Goal: Task Accomplishment & Management: Use online tool/utility

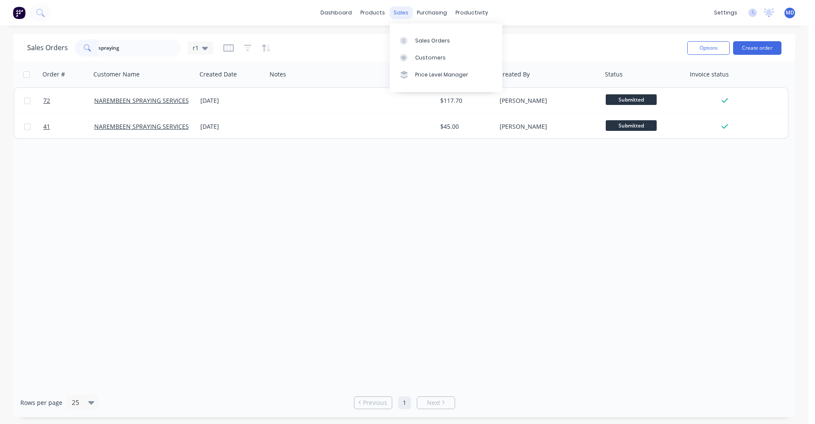
click at [404, 16] on div "sales" at bounding box center [400, 12] width 23 height 13
click at [420, 37] on div "Sales Orders" at bounding box center [432, 41] width 35 height 8
click at [765, 44] on button "Create order" at bounding box center [757, 48] width 48 height 14
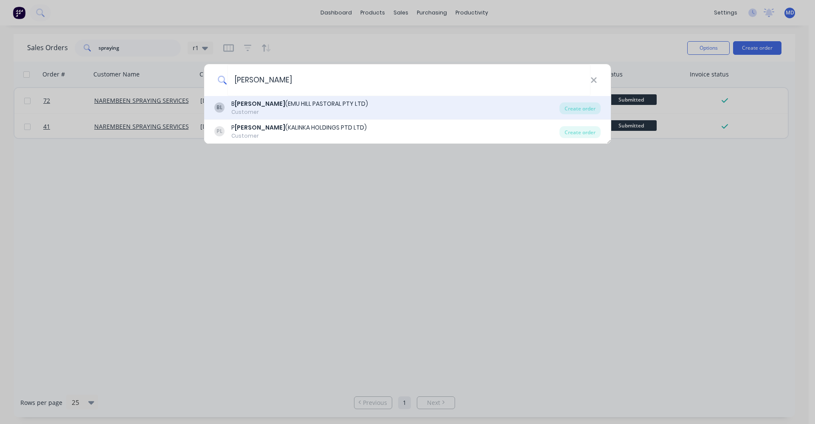
type input "[PERSON_NAME]"
click at [296, 108] on div "Customer" at bounding box center [299, 112] width 137 height 8
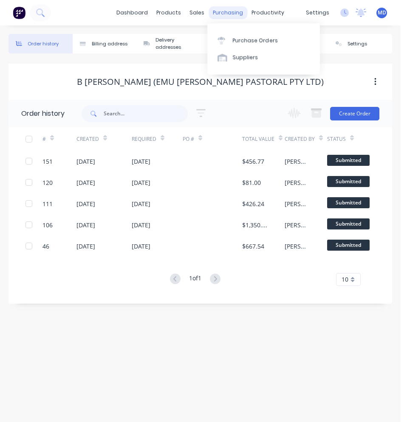
click at [219, 14] on div "purchasing" at bounding box center [227, 12] width 39 height 13
click at [236, 37] on div "Purchase Orders" at bounding box center [255, 41] width 45 height 8
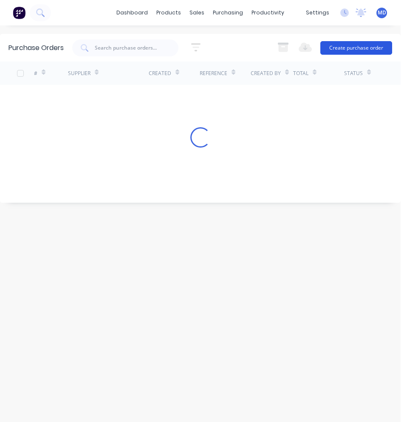
click at [363, 48] on button "Create purchase order" at bounding box center [356, 48] width 72 height 14
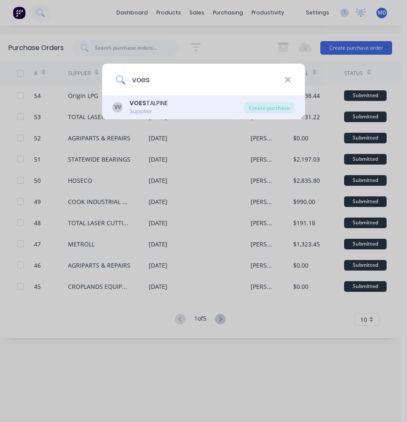
type input "voes"
click at [152, 104] on div "VOES TALPINE" at bounding box center [149, 103] width 38 height 9
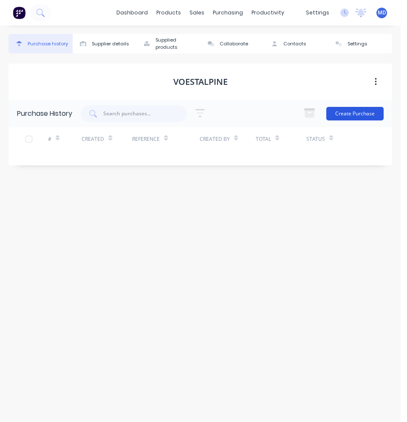
click at [344, 113] on button "Create Purchase" at bounding box center [354, 114] width 57 height 14
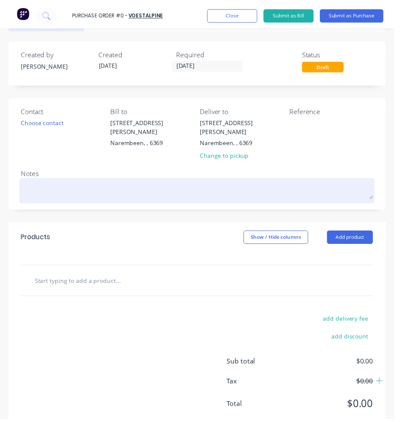
scroll to position [42, 0]
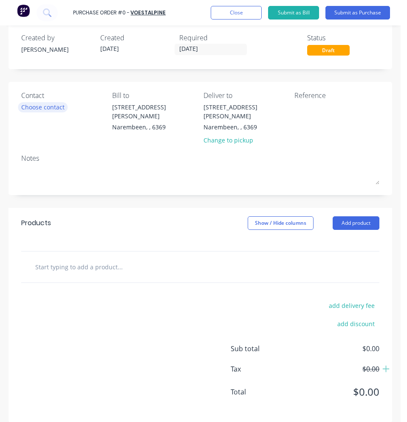
click at [48, 108] on div "Choose contact" at bounding box center [42, 107] width 43 height 9
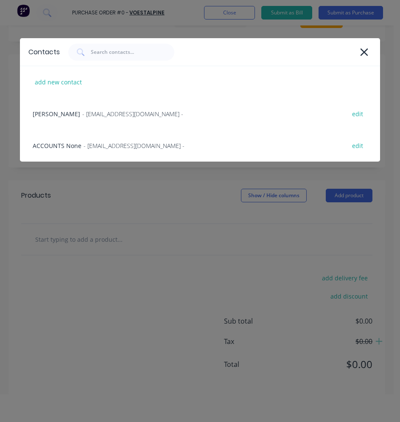
scroll to position [42, 0]
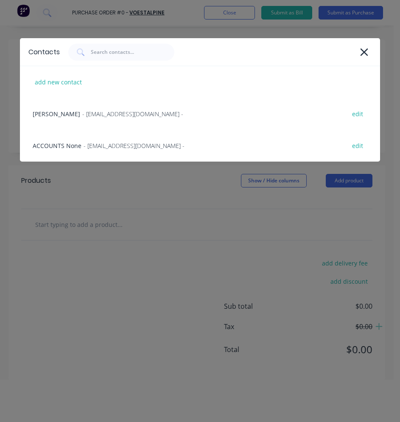
click at [62, 211] on div "Contacts add new contact [PERSON_NAME] - [EMAIL_ADDRESS][DOMAIN_NAME] - edit AC…" at bounding box center [200, 211] width 400 height 422
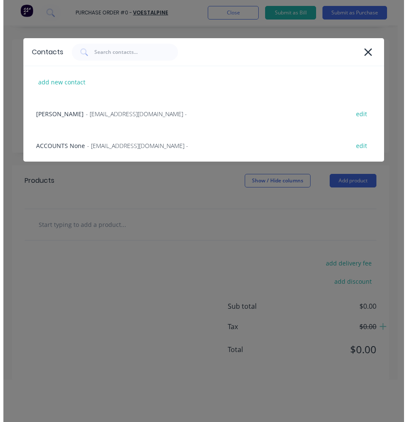
scroll to position [0, 0]
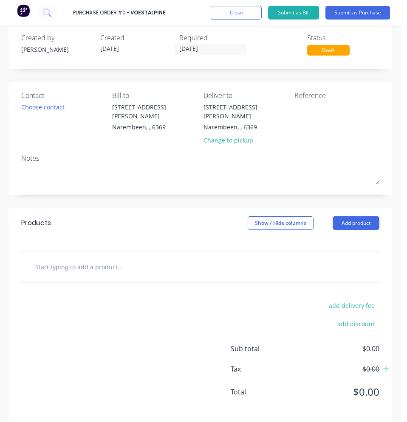
drag, startPoint x: 64, startPoint y: 269, endPoint x: 66, endPoint y: 262, distance: 7.3
click at [64, 268] on div at bounding box center [200, 267] width 358 height 31
click at [67, 259] on input "text" at bounding box center [98, 267] width 127 height 17
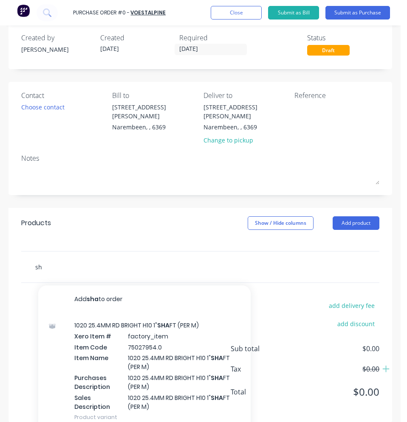
type input "s"
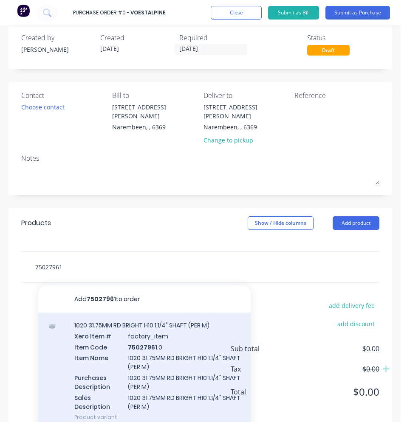
type input "75027961"
click at [107, 351] on div "1020 31.75MM RD BRIGHT H10 1.1/4" SHAFT (PER M) Xero Item # factory_item Item C…" at bounding box center [144, 371] width 212 height 117
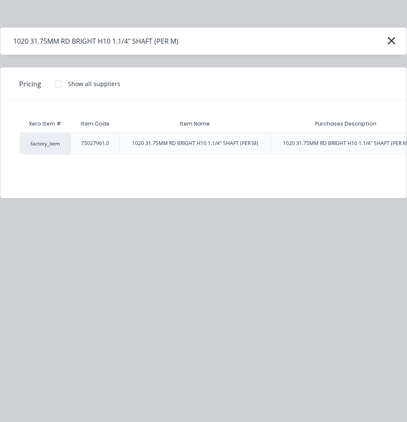
scroll to position [0, 230]
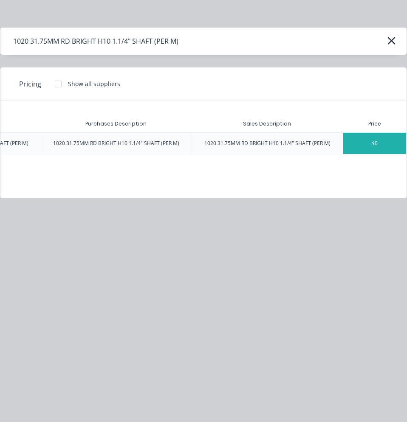
click at [371, 149] on div "$0" at bounding box center [374, 143] width 63 height 21
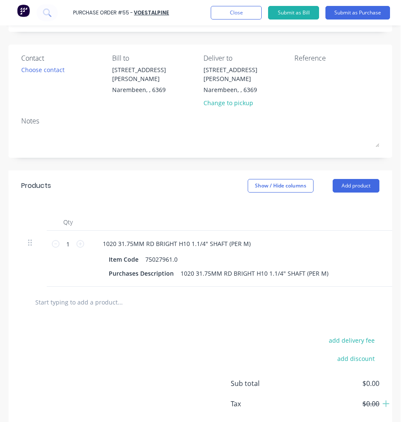
scroll to position [85, 0]
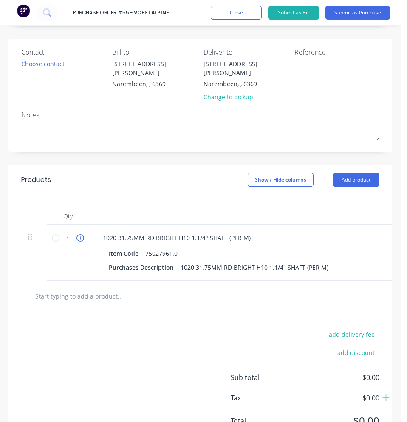
click at [82, 234] on icon at bounding box center [80, 238] width 8 height 8
type input "3"
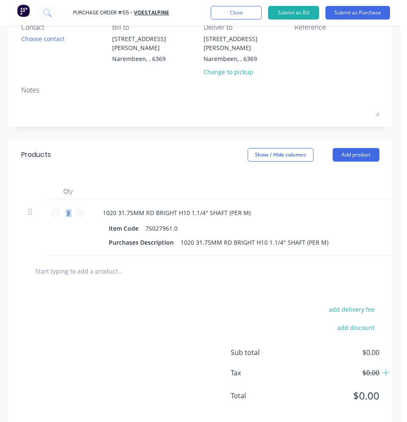
scroll to position [120, 0]
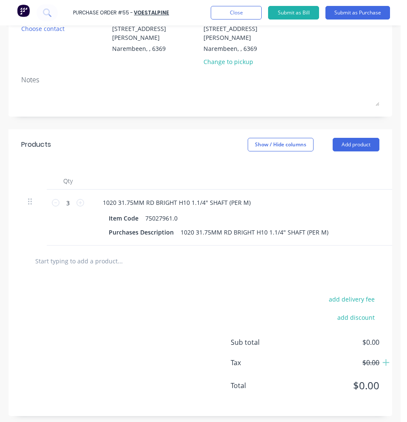
click at [90, 249] on div at bounding box center [200, 261] width 358 height 31
click at [90, 259] on input "text" at bounding box center [98, 261] width 127 height 17
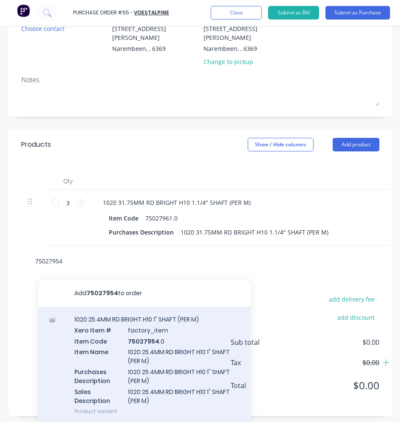
type input "75027954"
click at [144, 351] on div "1020 25.4MM RD BRIGHT H10 1" SHAFT (PER M) Xero Item # factory_item Item Code 7…" at bounding box center [144, 365] width 212 height 117
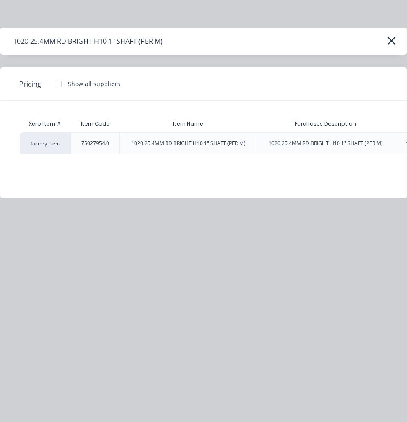
scroll to position [0, 188]
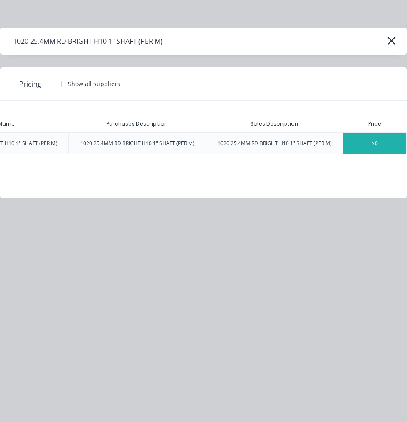
click at [375, 141] on div "$0" at bounding box center [374, 143] width 63 height 21
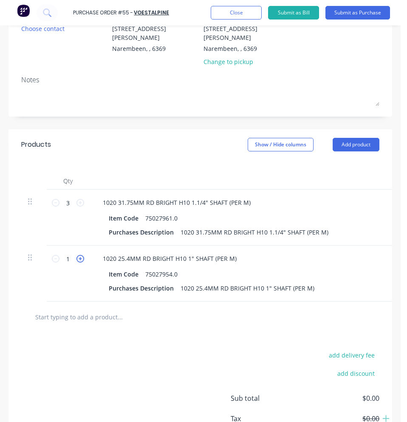
click at [79, 255] on icon at bounding box center [80, 259] width 8 height 8
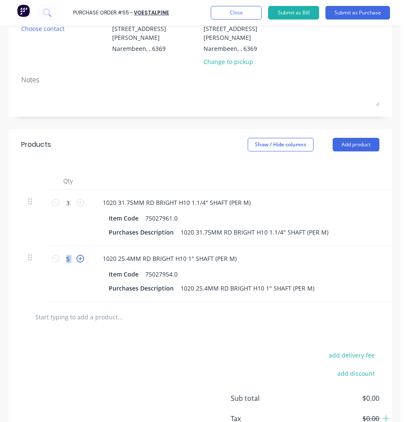
type input "6"
click at [53, 305] on div at bounding box center [200, 317] width 358 height 31
click at [67, 313] on input "text" at bounding box center [98, 317] width 127 height 17
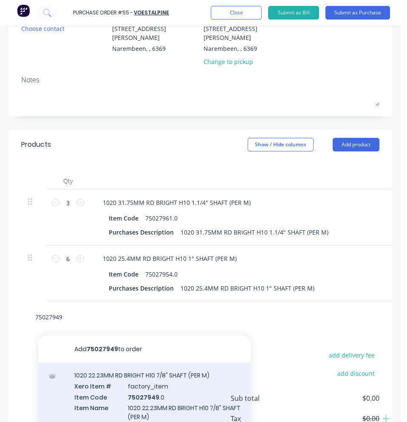
type input "75027949"
click at [90, 370] on div "1020 22.23MM RD BRIGHT H10 7/8" SHAFT (PER M) Xero Item # factory_item Item Cod…" at bounding box center [144, 421] width 212 height 117
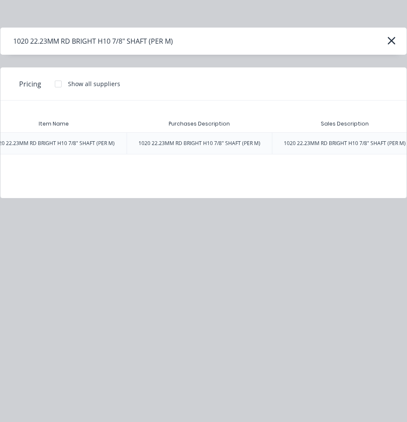
scroll to position [0, 213]
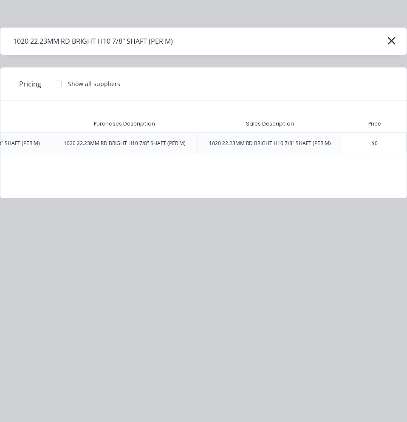
drag, startPoint x: 378, startPoint y: 139, endPoint x: 279, endPoint y: 161, distance: 101.0
click at [377, 140] on div "$0" at bounding box center [374, 143] width 63 height 21
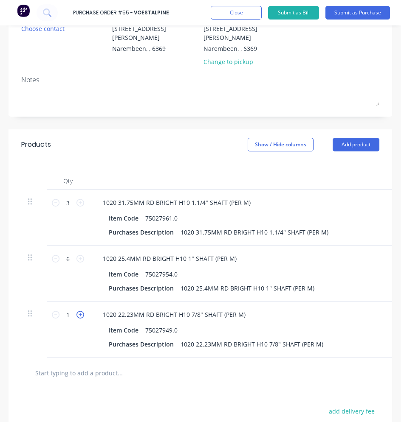
click at [82, 311] on icon at bounding box center [80, 315] width 8 height 8
type input "3"
click at [72, 366] on input "text" at bounding box center [98, 373] width 127 height 17
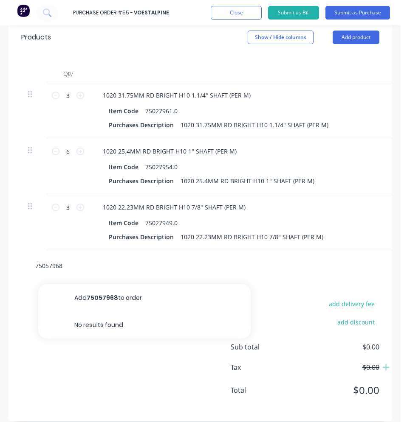
scroll to position [232, 0]
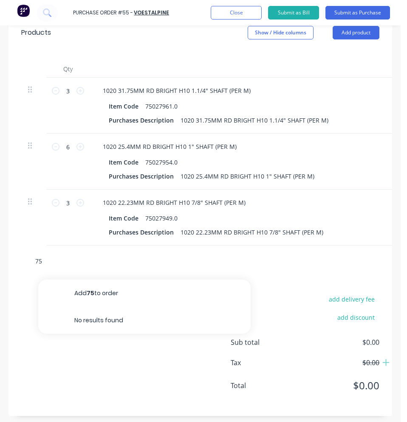
type input "7"
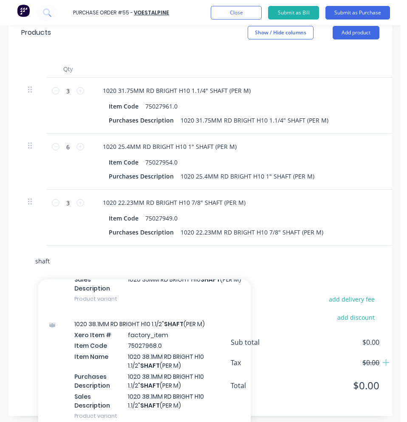
scroll to position [1741, 0]
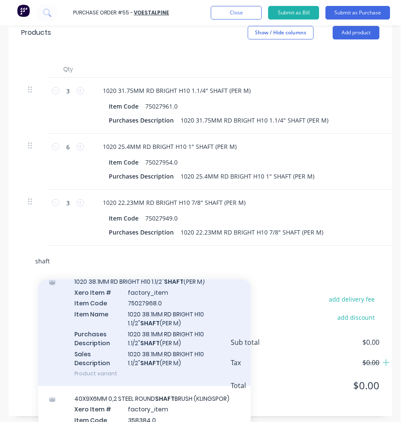
type input "shaft"
click at [120, 354] on div "1020 38.1MM RD BRIGHT H10 1.1/2" SHAFT (PER M) Xero Item # factory_item Item Co…" at bounding box center [144, 327] width 212 height 117
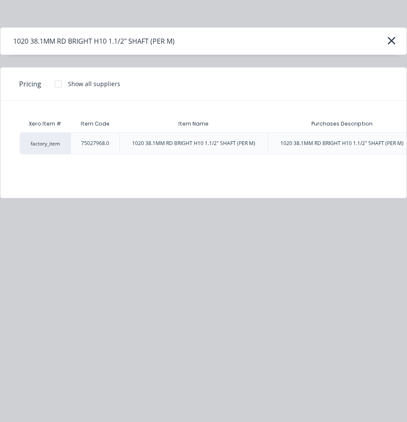
scroll to position [0, 221]
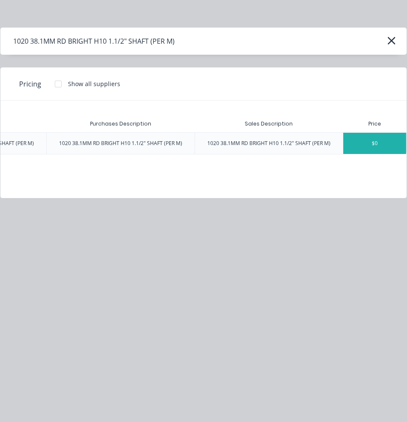
click at [368, 151] on div "$0" at bounding box center [374, 143] width 63 height 21
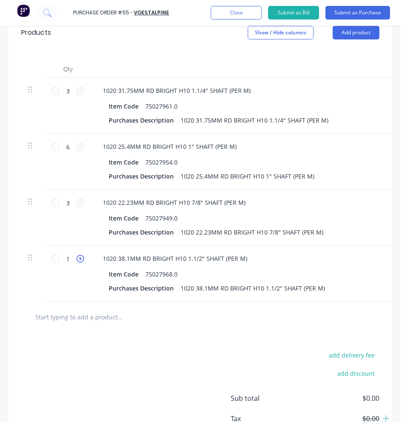
click at [81, 255] on icon at bounding box center [80, 259] width 8 height 8
drag, startPoint x: 81, startPoint y: 246, endPoint x: 53, endPoint y: 248, distance: 28.5
click at [53, 255] on icon at bounding box center [56, 259] width 8 height 8
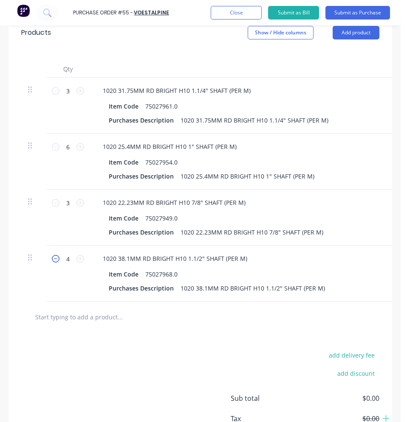
type input "3"
click at [106, 317] on input "text" at bounding box center [98, 317] width 127 height 17
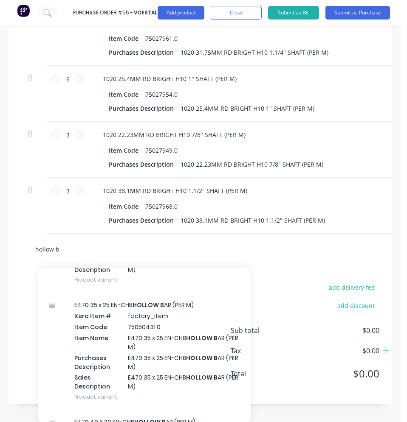
scroll to position [382, 0]
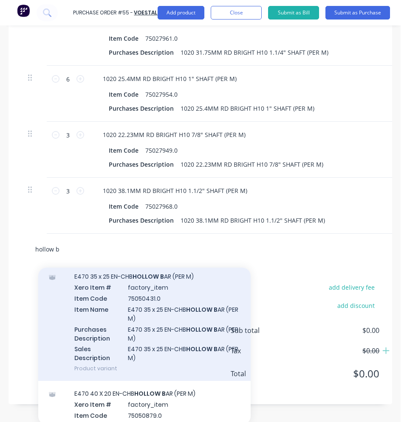
type input "hollow b"
click at [167, 327] on div "E470 35 x 25 EN-CHB HOLLOW B AR (PER M) Xero Item # factory_item Item Code 7505…" at bounding box center [144, 322] width 212 height 117
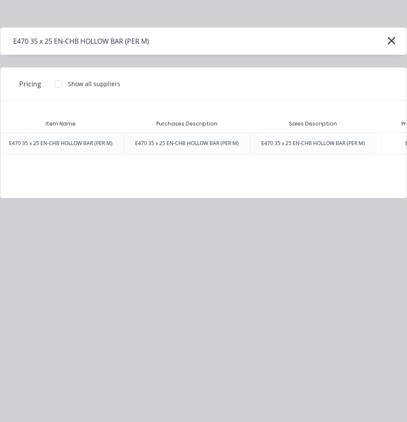
scroll to position [0, 155]
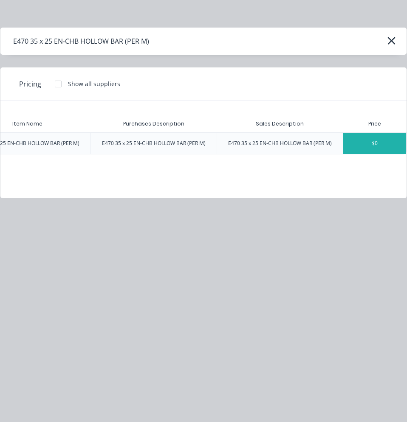
click at [373, 144] on div "$0" at bounding box center [374, 143] width 63 height 21
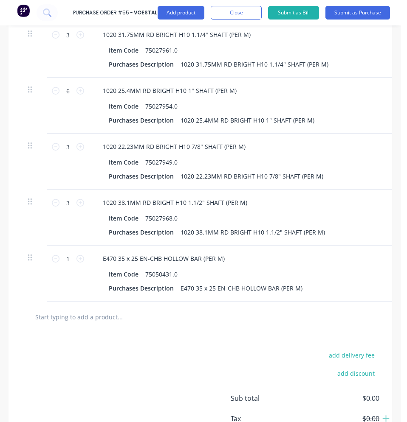
scroll to position [300, 0]
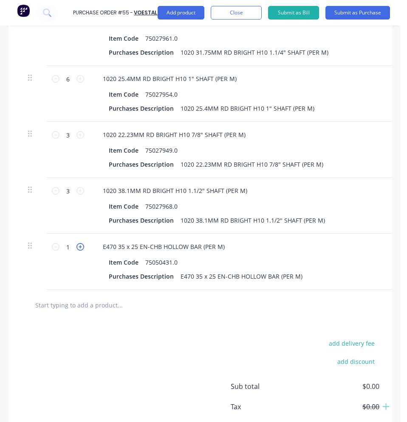
click at [79, 243] on icon at bounding box center [80, 247] width 8 height 8
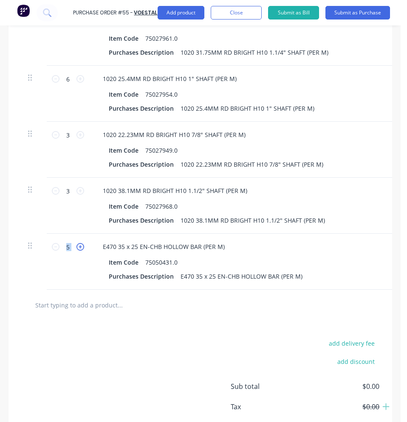
type input "6"
click at [84, 301] on input "text" at bounding box center [98, 305] width 127 height 17
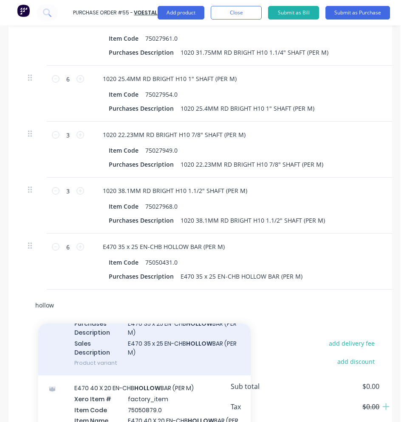
scroll to position [594, 0]
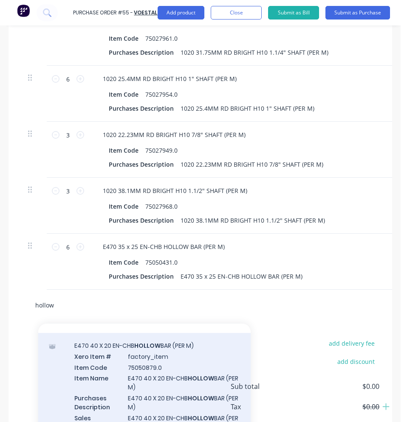
type input "hollow"
click at [185, 383] on div "E470 40 X 20 EN-CHB HOLLOW BAR (PER M) Xero Item # factory_item Item Code 75050…" at bounding box center [144, 391] width 212 height 117
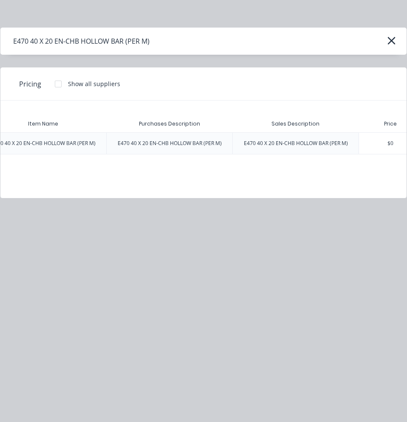
scroll to position [0, 155]
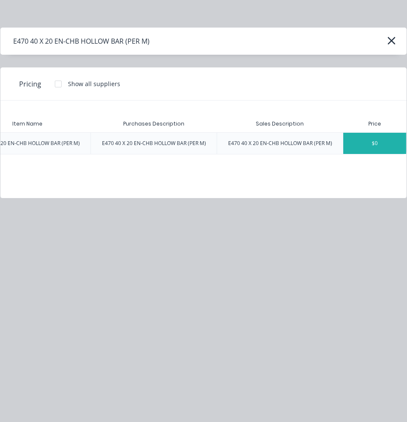
click at [384, 148] on div "$0" at bounding box center [374, 143] width 63 height 21
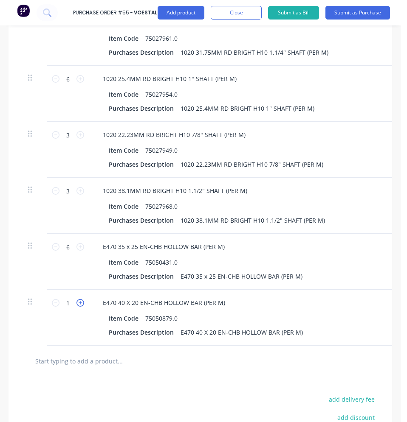
click at [82, 299] on icon at bounding box center [80, 303] width 8 height 8
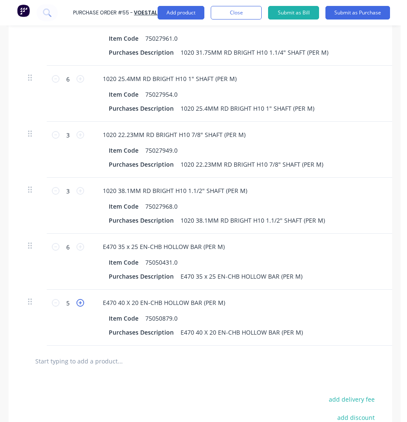
type input "6"
click at [108, 353] on input "text" at bounding box center [98, 361] width 127 height 17
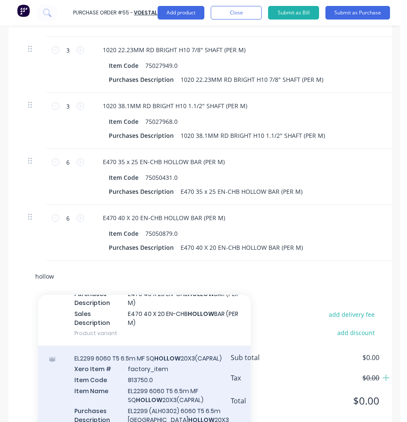
scroll to position [594, 0]
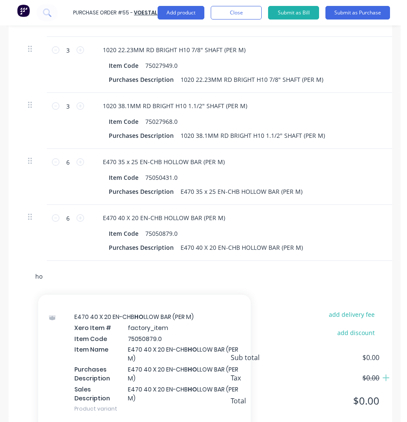
type input "h"
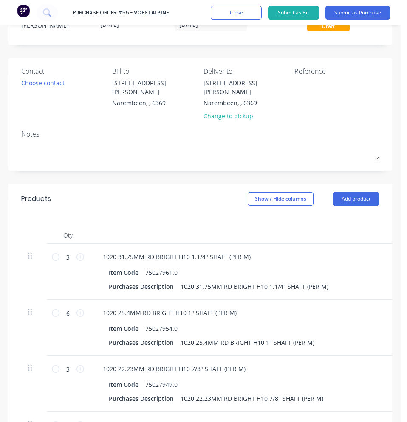
scroll to position [0, 0]
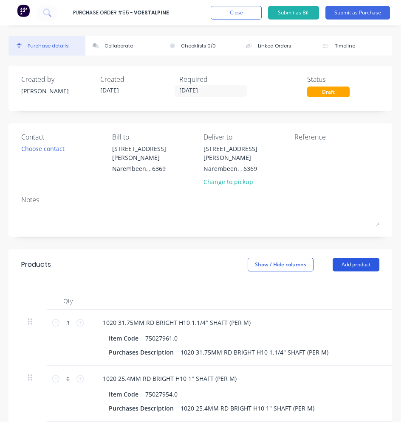
click at [355, 258] on button "Add product" at bounding box center [355, 265] width 47 height 14
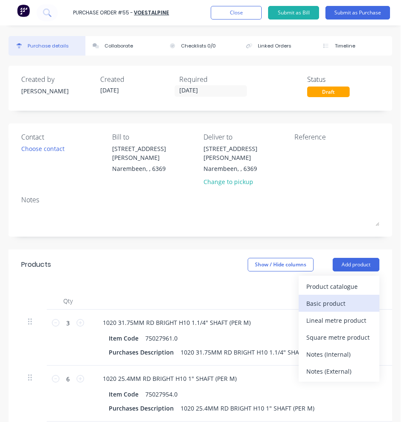
click at [324, 298] on div "Basic product" at bounding box center [338, 304] width 65 height 12
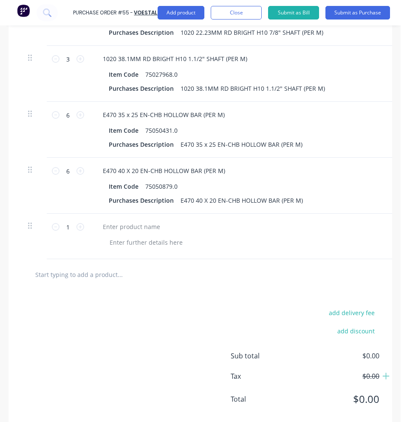
scroll to position [446, 0]
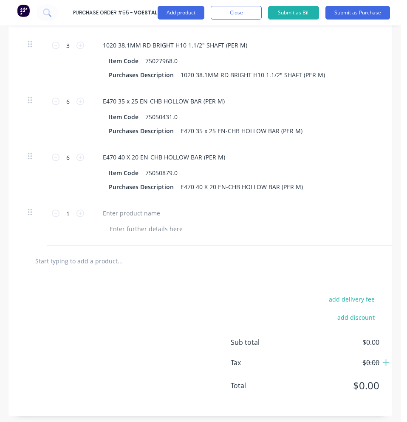
click at [130, 253] on input "text" at bounding box center [98, 261] width 127 height 17
click at [127, 223] on div at bounding box center [146, 229] width 87 height 12
click at [82, 210] on icon at bounding box center [80, 214] width 8 height 8
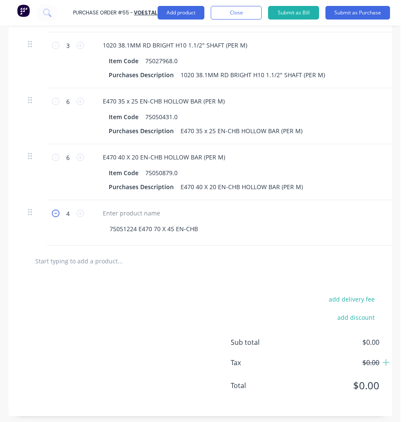
drag, startPoint x: 82, startPoint y: 207, endPoint x: 54, endPoint y: 204, distance: 28.6
click at [54, 210] on icon at bounding box center [56, 214] width 8 height 8
type input "3"
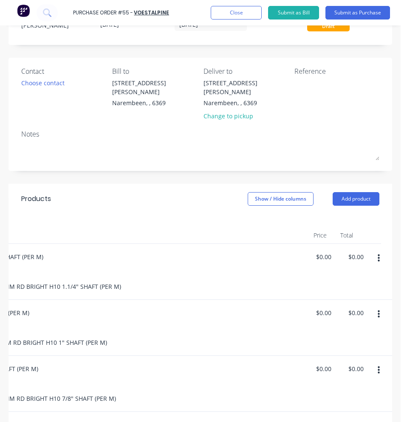
scroll to position [64, 0]
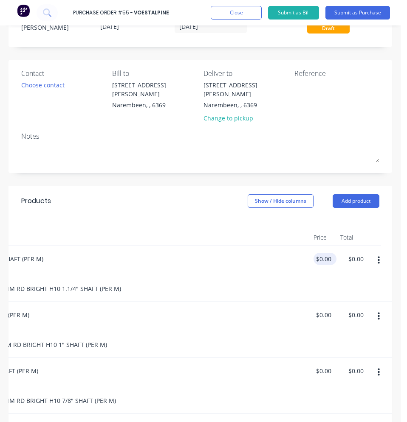
click at [327, 253] on div "$0.00 $0.00" at bounding box center [324, 259] width 23 height 12
click at [324, 253] on div "0.00 $0.00" at bounding box center [324, 259] width 23 height 12
type input "0"
type input "$36.00"
type input "$108.00"
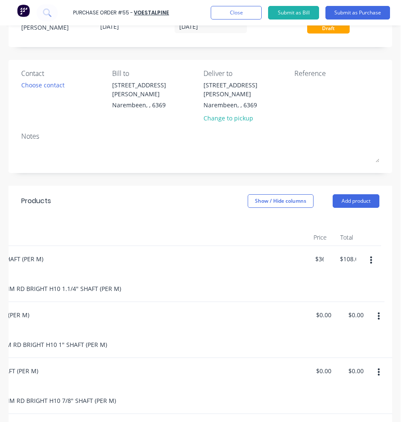
click at [307, 318] on div "$0.00 $0.00" at bounding box center [323, 330] width 32 height 56
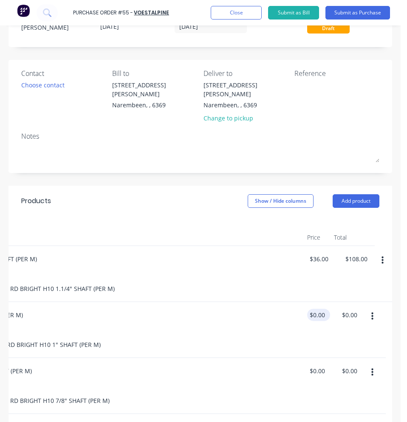
type input "0.00"
click at [320, 309] on input "0.00" at bounding box center [317, 315] width 20 height 12
type input "36.00"
type input "$0.00"
drag, startPoint x: 327, startPoint y: 248, endPoint x: 278, endPoint y: 241, distance: 50.1
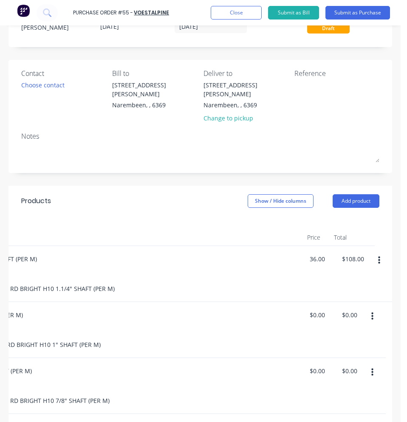
type input "$70.00"
type input "$210.00"
click at [256, 315] on div "1020 25.4MM RD BRIGHT H10 1" SHAFT (PER M) Item Code 75027954.0 Purchases Descr…" at bounding box center [94, 330] width 425 height 56
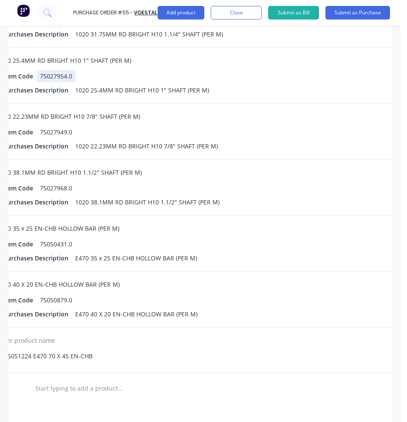
scroll to position [0, 224]
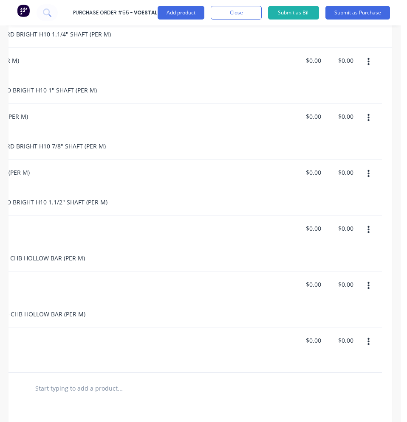
click at [335, 80] on div "$0.00 $0.00" at bounding box center [345, 76] width 32 height 56
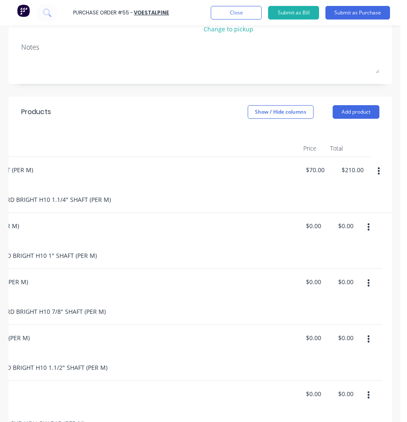
scroll to position [149, 0]
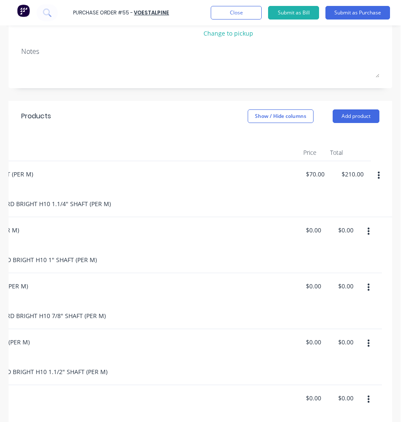
click at [313, 172] on div "$70.00 $70.00" at bounding box center [314, 189] width 36 height 56
drag, startPoint x: 317, startPoint y: 164, endPoint x: 284, endPoint y: 164, distance: 33.1
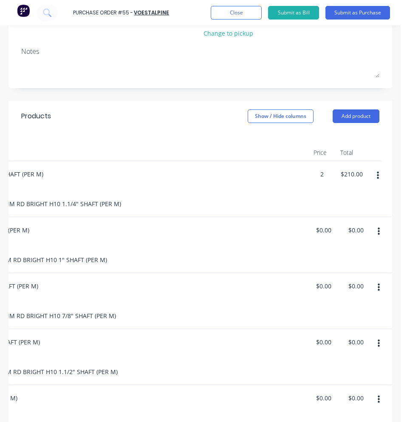
scroll to position [0, 214]
type input "2"
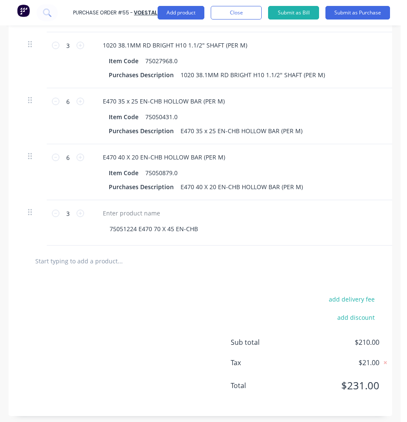
scroll to position [0, 63]
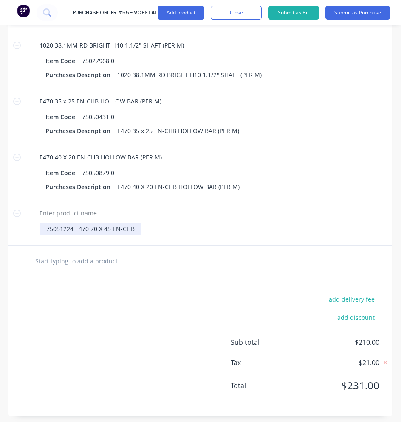
type input "$70.00"
click at [138, 223] on div "75051224 E470 70 X 45 EN-CHB" at bounding box center [90, 229] width 102 height 12
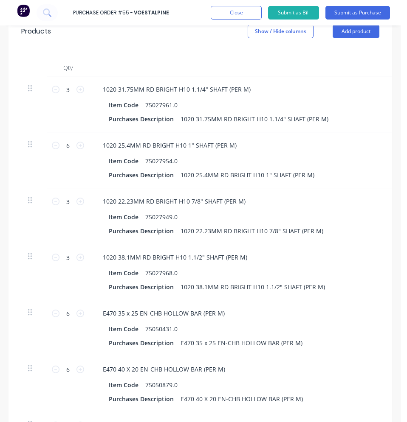
scroll to position [64, 0]
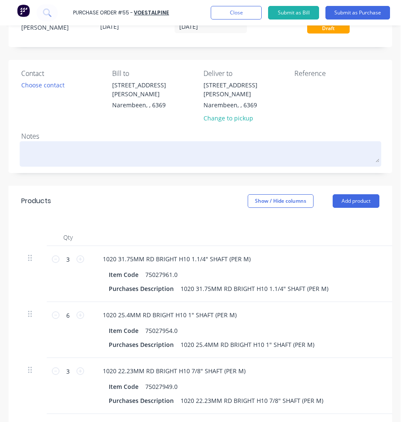
click at [52, 146] on textarea at bounding box center [200, 153] width 358 height 19
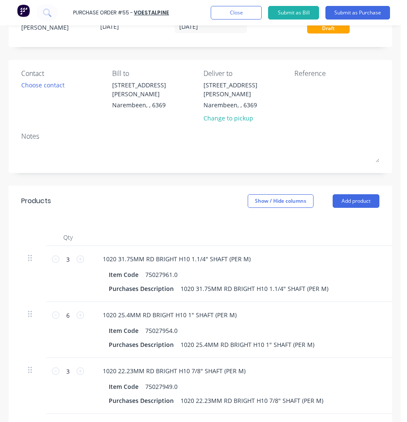
type textarea "x"
type textarea "q"
type textarea "x"
type textarea "q-"
type textarea "x"
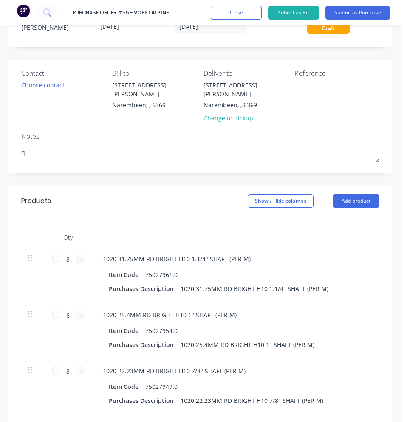
type textarea "q"
type textarea "x"
type textarea "Q"
type textarea "x"
type textarea "Q-"
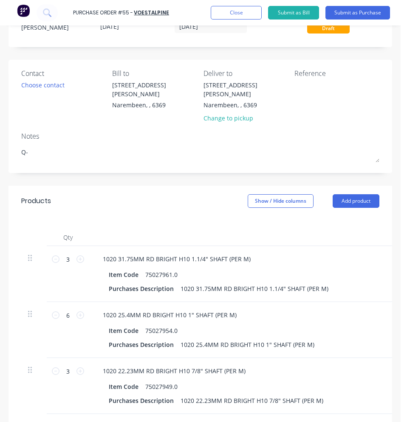
type textarea "x"
type textarea "Q-2"
type textarea "x"
type textarea "Q-21"
type textarea "x"
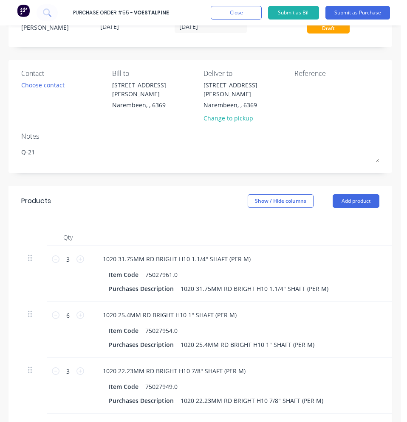
type textarea "Q-218"
type textarea "x"
type textarea "Q-2186"
type textarea "x"
type textarea "Q-21865"
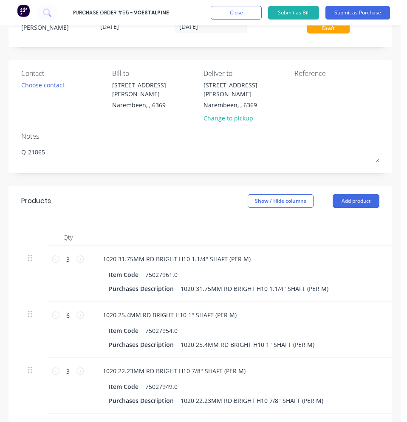
type textarea "x"
type textarea "Q-218650"
type textarea "x"
type textarea "Q-2186507"
type textarea "x"
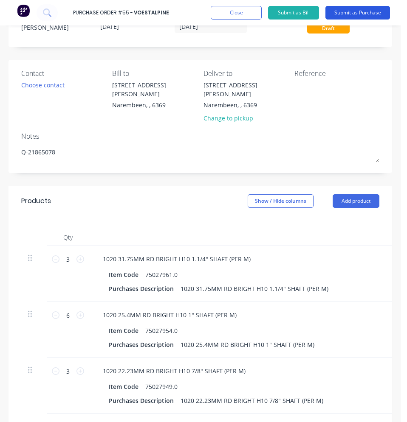
type textarea "Q-21865078"
type textarea "x"
type textarea "Q-21865078"
click at [346, 15] on button "Submit as Purchase" at bounding box center [357, 13] width 65 height 14
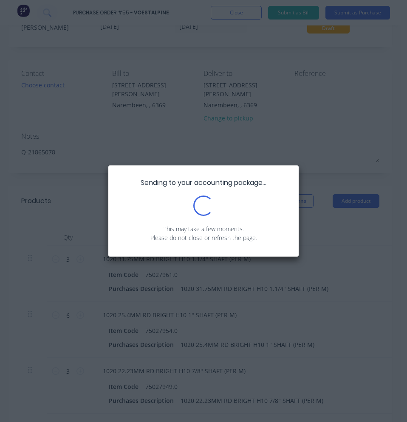
scroll to position [0, 0]
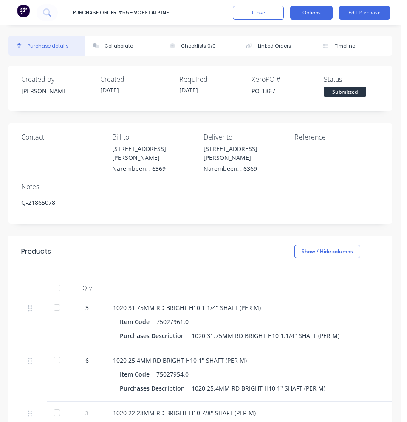
click at [311, 10] on button "Options" at bounding box center [311, 13] width 42 height 14
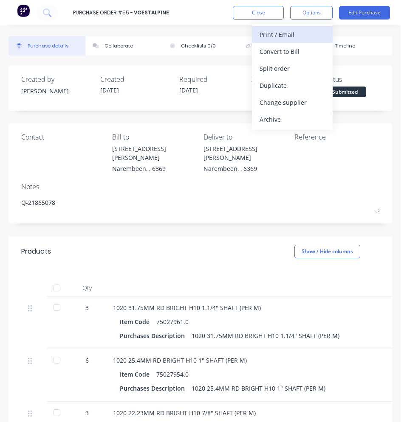
click at [307, 31] on div "Print / Email" at bounding box center [291, 34] width 65 height 12
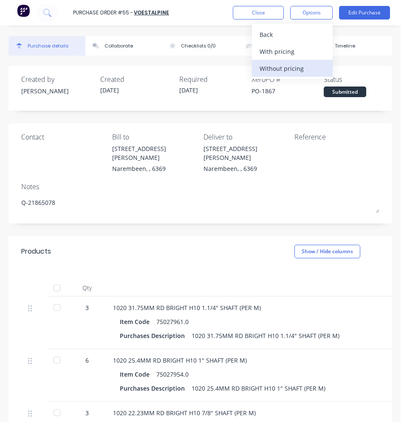
click at [295, 68] on div "Without pricing" at bounding box center [291, 68] width 65 height 12
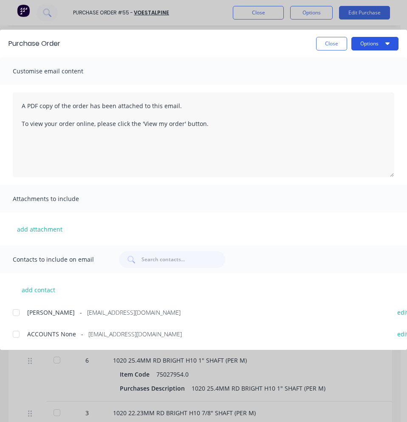
click at [372, 48] on button "Options" at bounding box center [374, 44] width 47 height 14
click at [345, 79] on div "Print" at bounding box center [357, 82] width 65 height 12
click at [328, 45] on button "Close" at bounding box center [331, 44] width 31 height 14
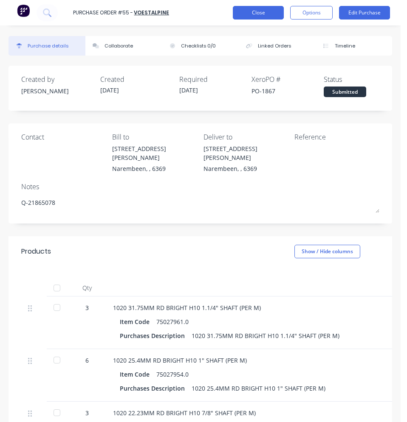
click at [265, 9] on button "Close" at bounding box center [258, 13] width 51 height 14
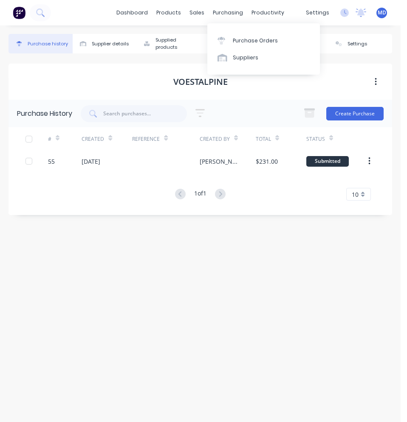
click at [227, 19] on div "purchasing" at bounding box center [227, 12] width 39 height 13
click at [236, 41] on div "Purchase Orders" at bounding box center [255, 41] width 45 height 8
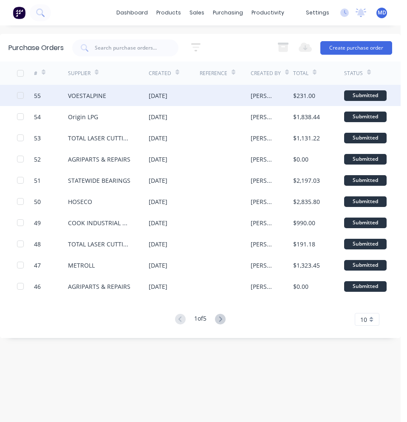
click at [135, 94] on div "VOESTALPINE" at bounding box center [108, 95] width 81 height 21
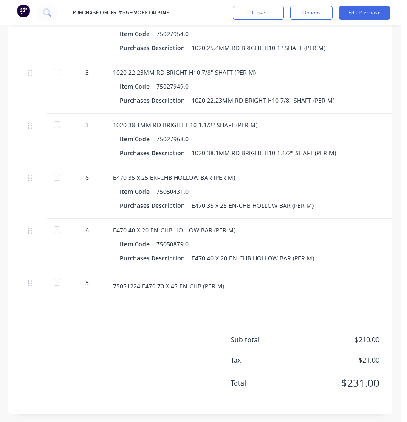
scroll to position [345, 0]
click at [369, 13] on button "Edit Purchase" at bounding box center [364, 13] width 51 height 14
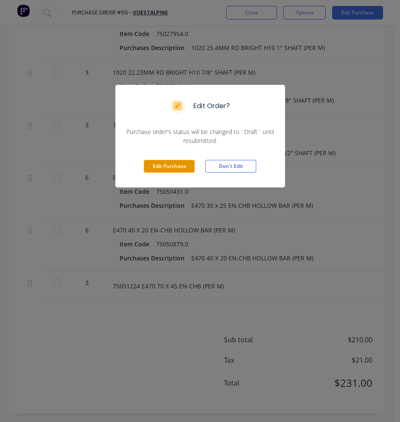
click at [171, 169] on button "Edit Purchase" at bounding box center [169, 166] width 51 height 13
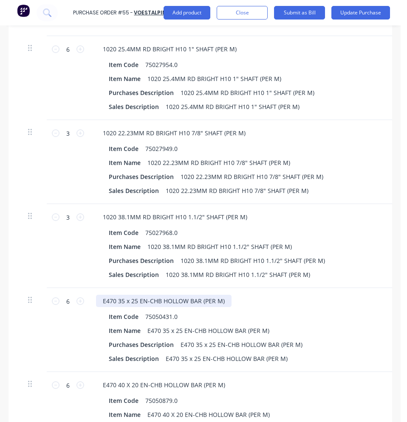
scroll to position [614, 0]
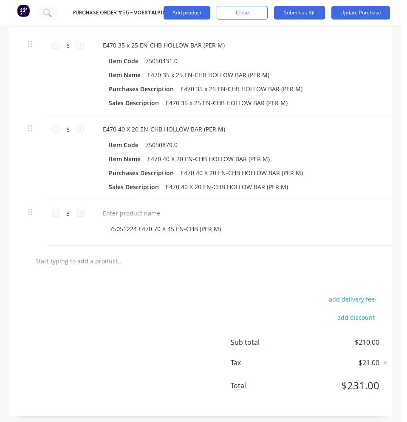
click at [86, 249] on div at bounding box center [200, 261] width 358 height 31
click at [83, 255] on input "text" at bounding box center [98, 261] width 127 height 17
type textarea "x"
type input "g"
type textarea "x"
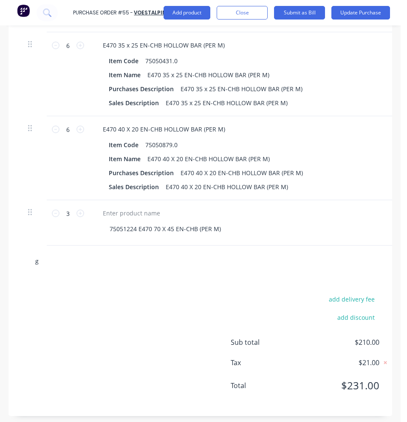
type input "ge"
type textarea "x"
type input "gef"
type textarea "x"
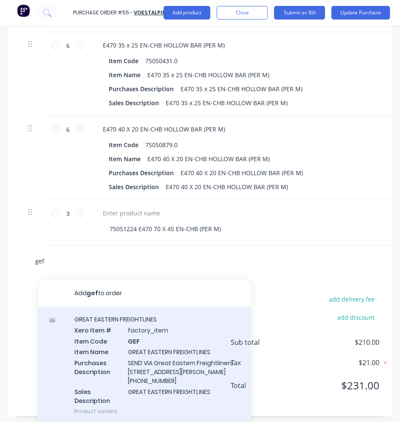
type input "gef"
click at [155, 366] on div "GREAT EASTERN FREIGHTLINES Xero Item # factory_item Item Code GEF Item Name GRE…" at bounding box center [144, 365] width 212 height 117
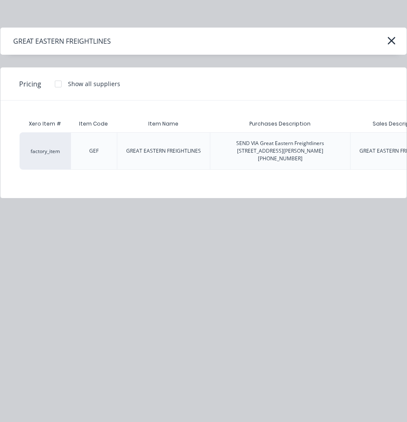
scroll to position [0, 100]
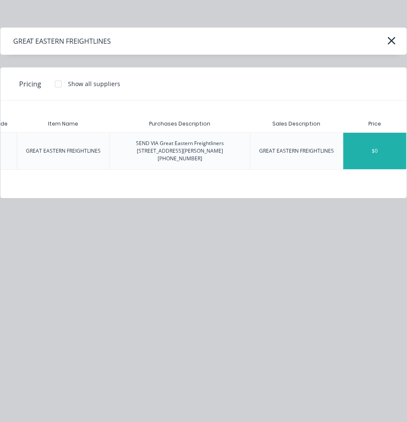
click at [384, 144] on div "$0" at bounding box center [374, 151] width 63 height 37
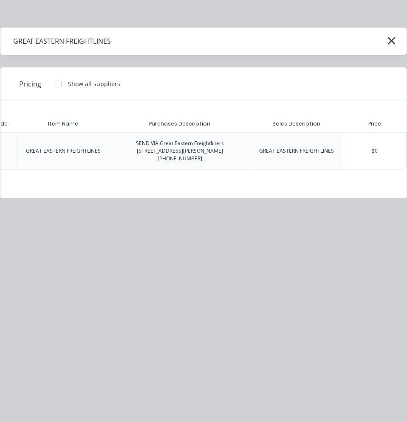
type textarea "x"
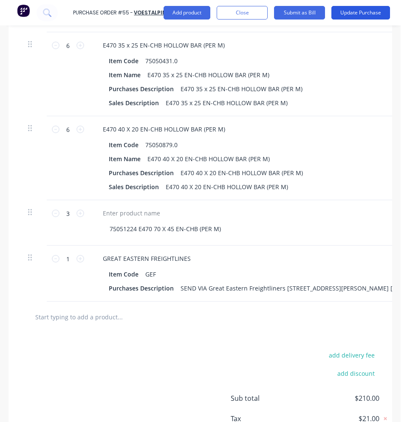
click at [354, 14] on button "Update Purchase" at bounding box center [360, 13] width 59 height 14
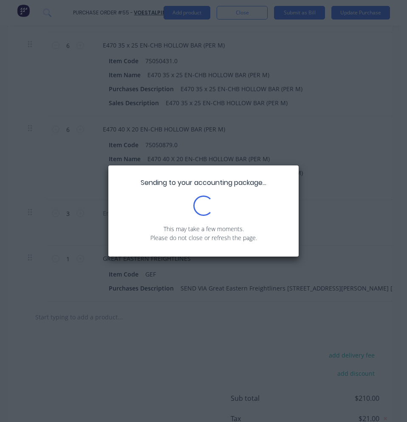
scroll to position [0, 0]
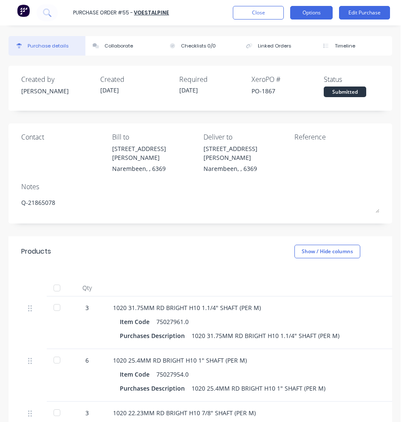
click at [306, 14] on button "Options" at bounding box center [311, 13] width 42 height 14
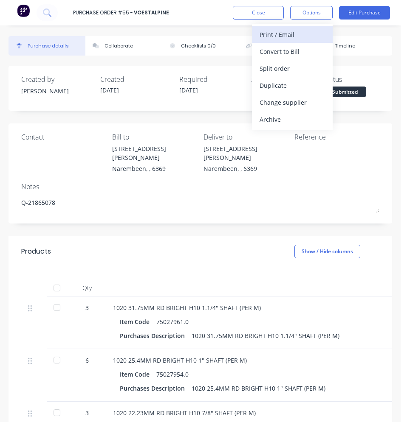
click at [294, 39] on div "Print / Email" at bounding box center [291, 34] width 65 height 12
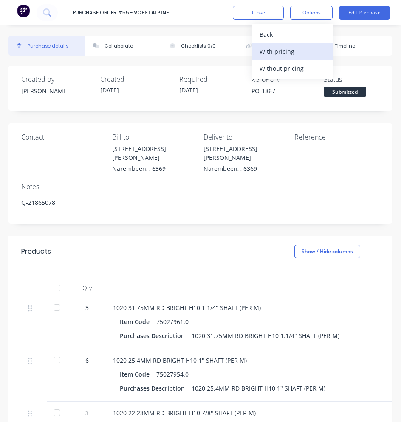
click at [284, 49] on div "With pricing" at bounding box center [291, 51] width 65 height 12
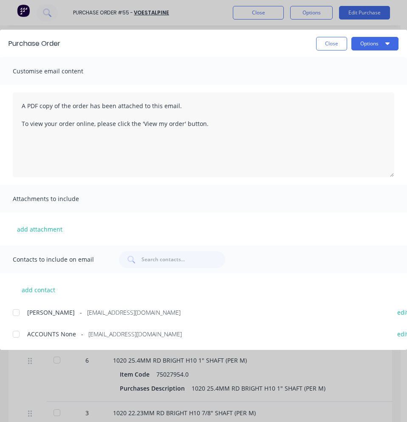
click at [334, 39] on button "Close" at bounding box center [331, 44] width 31 height 14
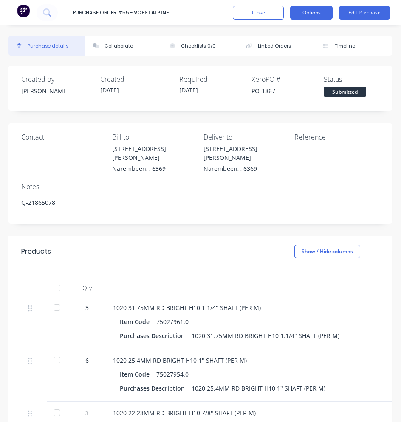
click at [318, 13] on button "Options" at bounding box center [311, 13] width 42 height 14
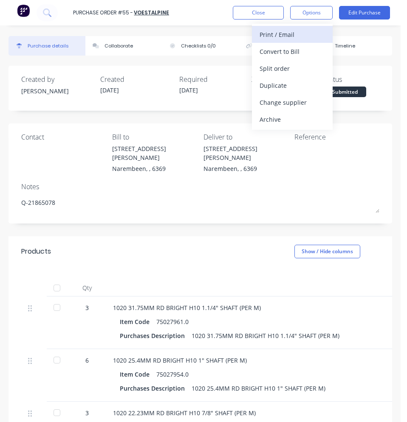
click at [292, 30] on div "Print / Email" at bounding box center [291, 34] width 65 height 12
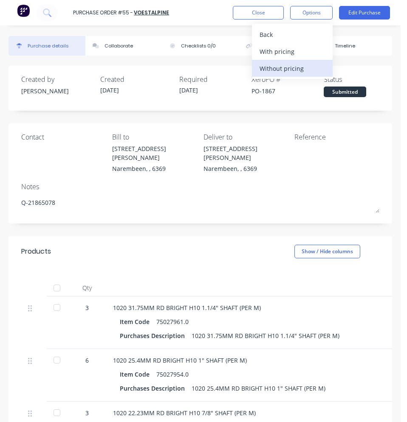
click at [295, 68] on div "Without pricing" at bounding box center [291, 68] width 65 height 12
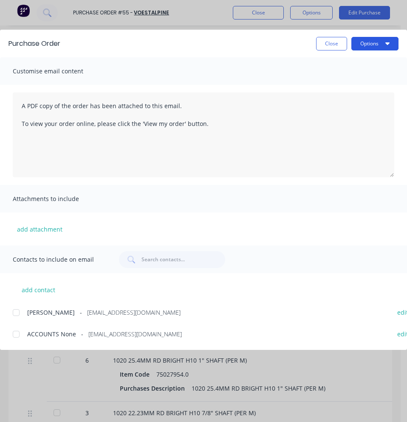
click at [357, 44] on button "Options" at bounding box center [374, 44] width 47 height 14
click at [338, 75] on button "Print" at bounding box center [358, 82] width 81 height 17
drag, startPoint x: 322, startPoint y: 42, endPoint x: 282, endPoint y: 22, distance: 44.4
click at [322, 43] on button "Close" at bounding box center [331, 44] width 31 height 14
type textarea "x"
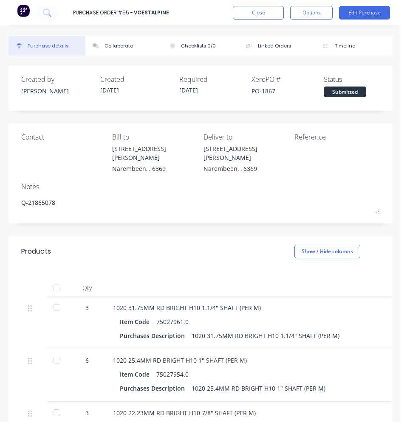
click at [280, 20] on div "Purchase Order #55 - VOESTALPINE Close Options Edit Purchase" at bounding box center [203, 12] width 407 height 25
click at [263, 9] on button "Close" at bounding box center [258, 13] width 51 height 14
